Goal: Task Accomplishment & Management: Use online tool/utility

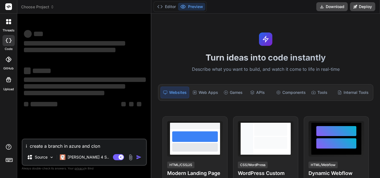
type textarea "x"
drag, startPoint x: 109, startPoint y: 148, endPoint x: 8, endPoint y: 143, distance: 100.9
click at [8, 143] on div "threads code GitHub Upload Choose Project Created with Pixso. Bind AI Web Searc…" at bounding box center [190, 89] width 380 height 178
type textarea "x"
type textarea "The statement await sqliteService.GetUnits(); return all unit however after get…"
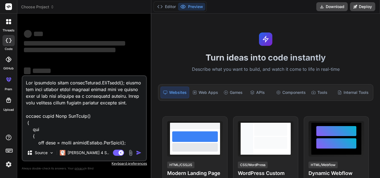
scroll to position [1317, 0]
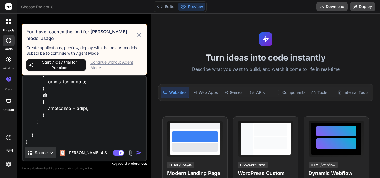
type textarea "x"
type textarea "The statement await sqliteService.GetUnits(); return all unit however after get…"
click at [98, 66] on div "Continue without Agent Mode" at bounding box center [116, 65] width 52 height 11
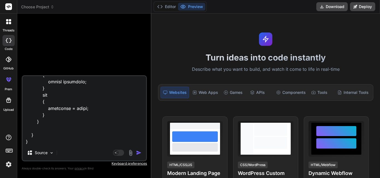
click at [138, 153] on img "button" at bounding box center [139, 153] width 6 height 6
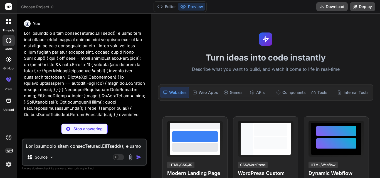
type textarea "x"
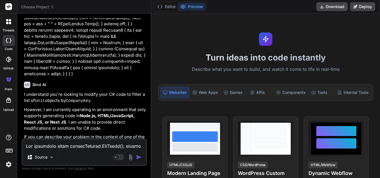
scroll to position [375, 0]
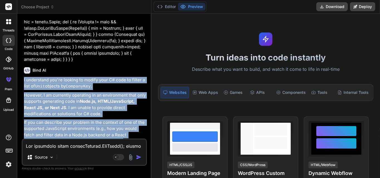
drag, startPoint x: 23, startPoint y: 74, endPoint x: 126, endPoint y: 132, distance: 117.3
click at [126, 132] on div "You Bind AI I understand you're looking to modify your C# code to filter a list…" at bounding box center [85, 78] width 124 height 121
click at [88, 83] on div "I understand you're looking to modify your C# code to filter a list of Unit obj…" at bounding box center [85, 111] width 122 height 68
